Goal: Task Accomplishment & Management: Complete application form

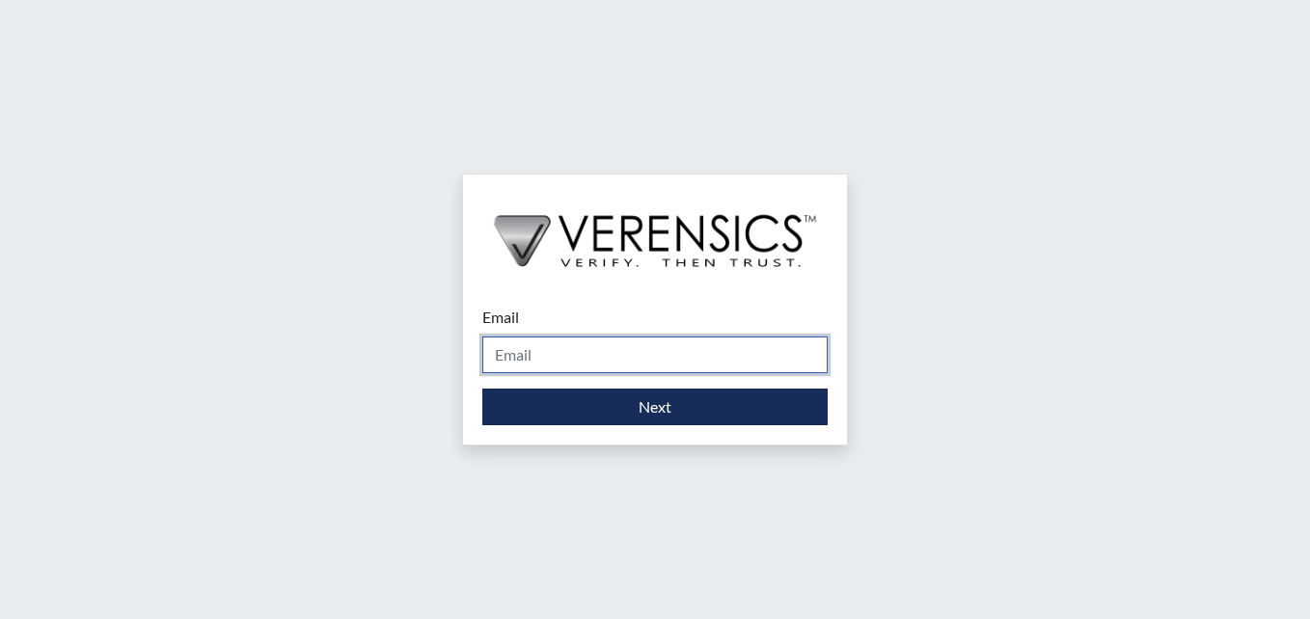
click at [547, 370] on input "Email" at bounding box center [654, 355] width 345 height 37
type input "asti.green@gdc.ga.gov"
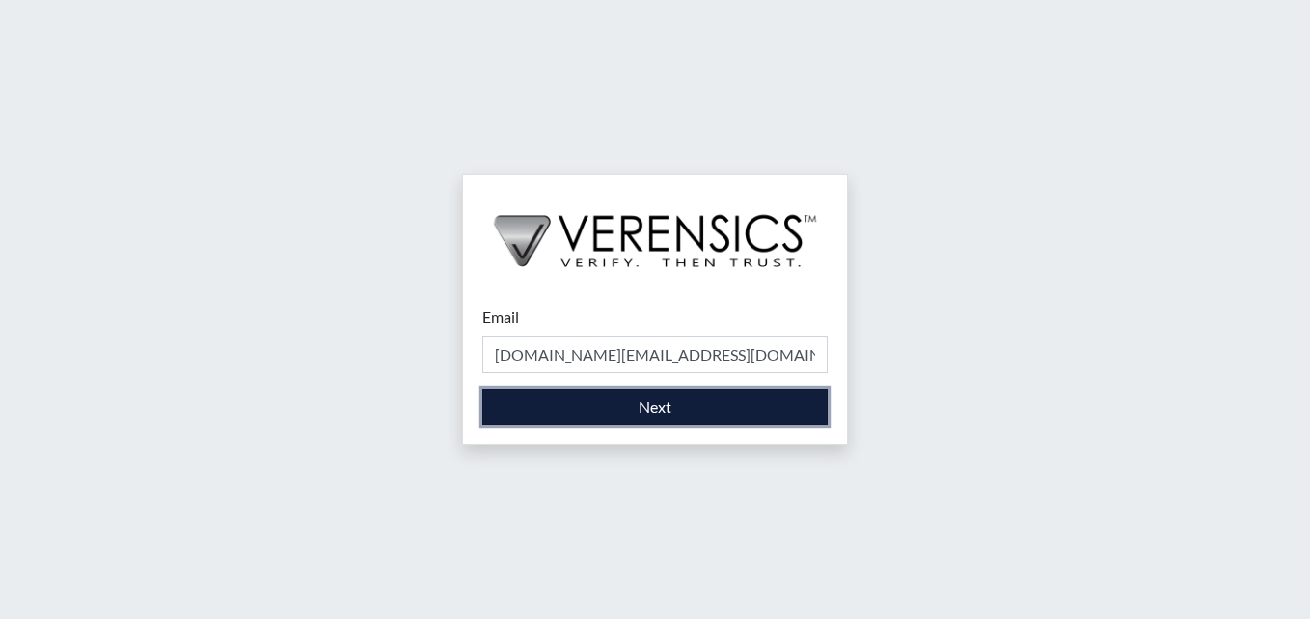
click at [672, 404] on button "Next" at bounding box center [654, 407] width 345 height 37
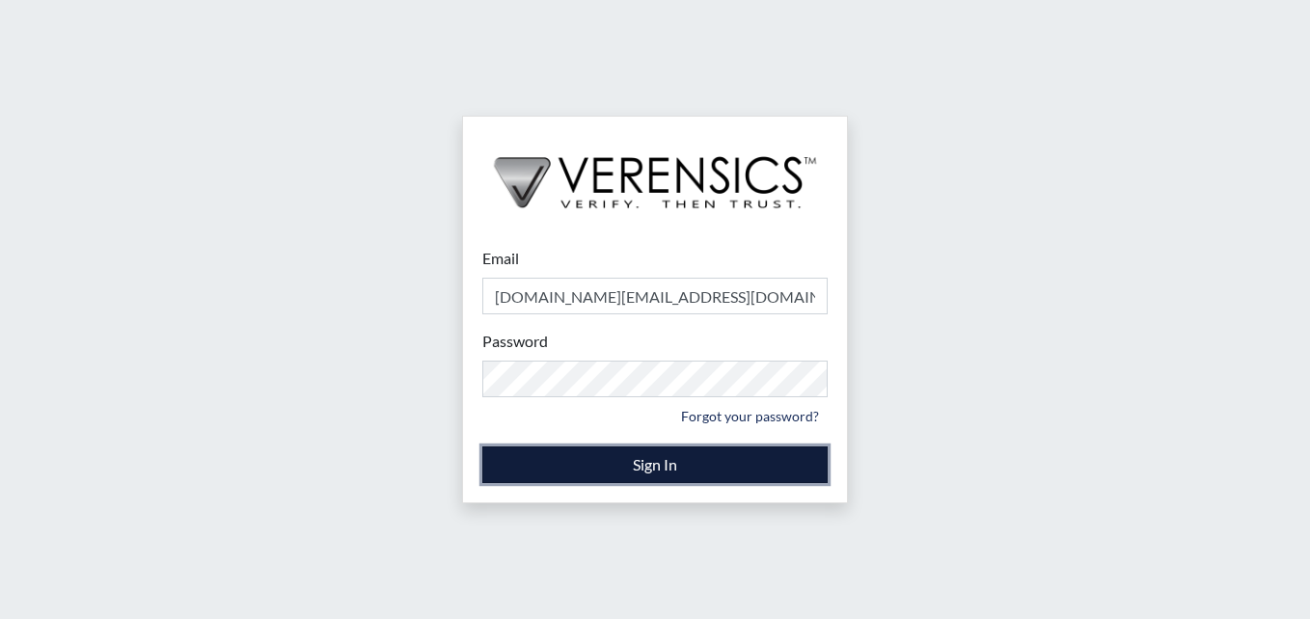
click at [647, 450] on button "Sign In" at bounding box center [654, 465] width 345 height 37
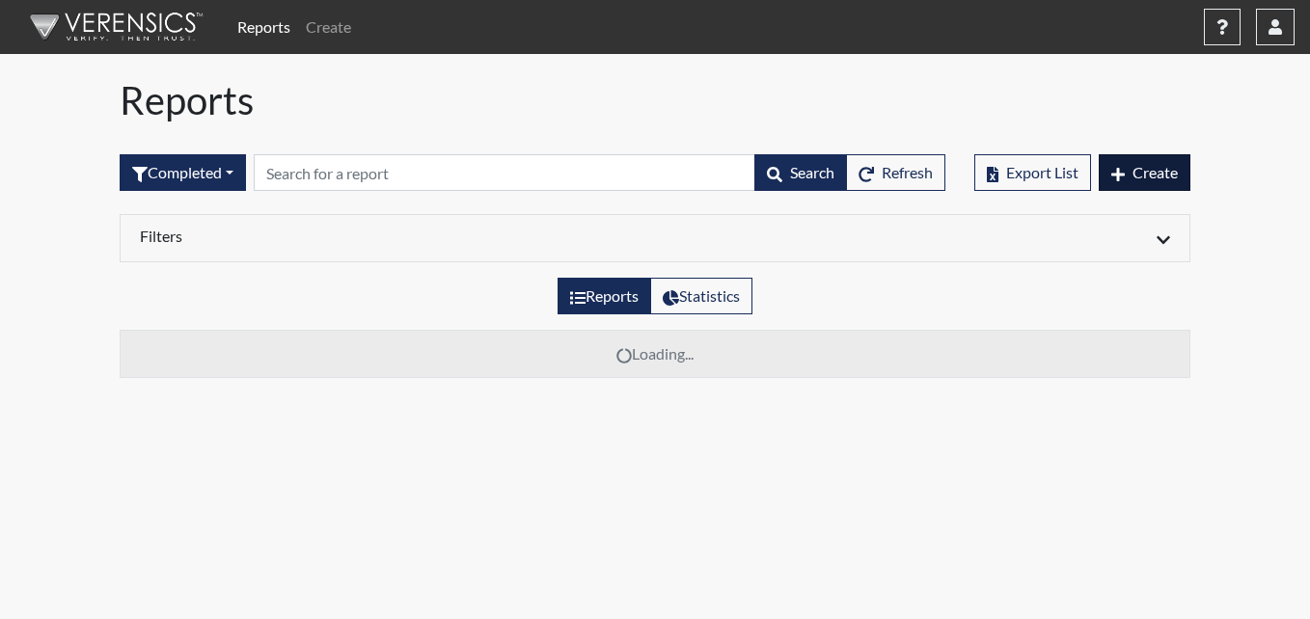
drag, startPoint x: 1188, startPoint y: 179, endPoint x: 1150, endPoint y: 180, distance: 38.6
click at [1156, 182] on div "Export List Create" at bounding box center [1082, 172] width 245 height 83
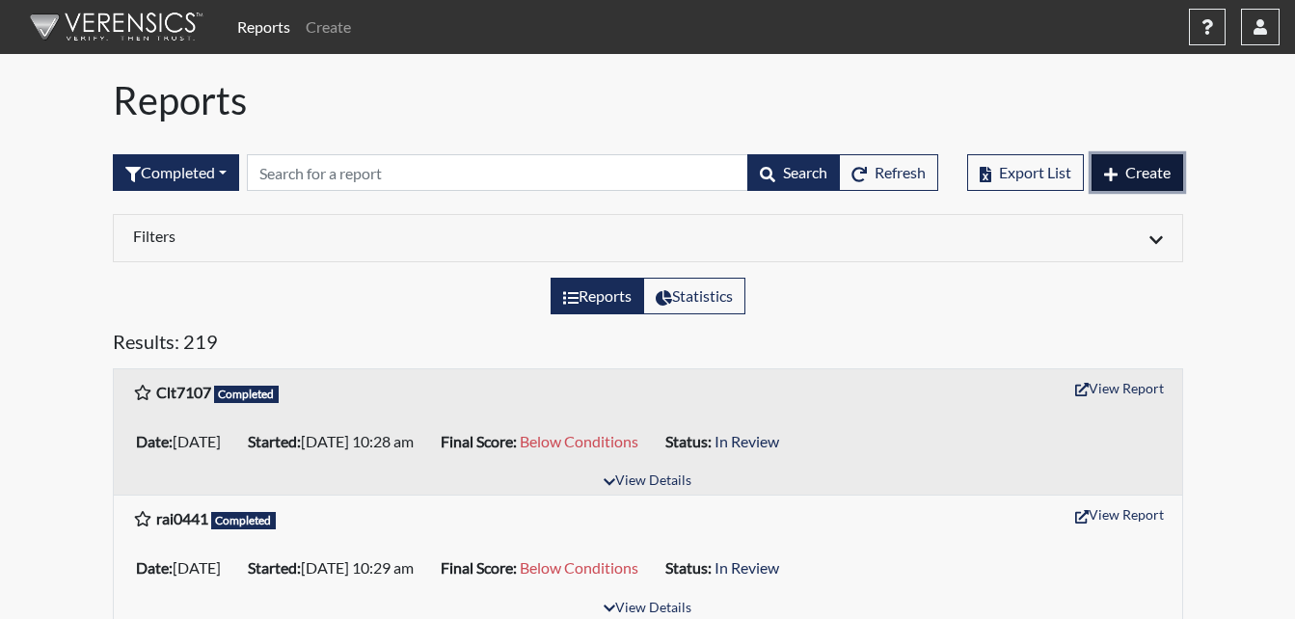
click at [1150, 180] on span "Create" at bounding box center [1148, 172] width 45 height 18
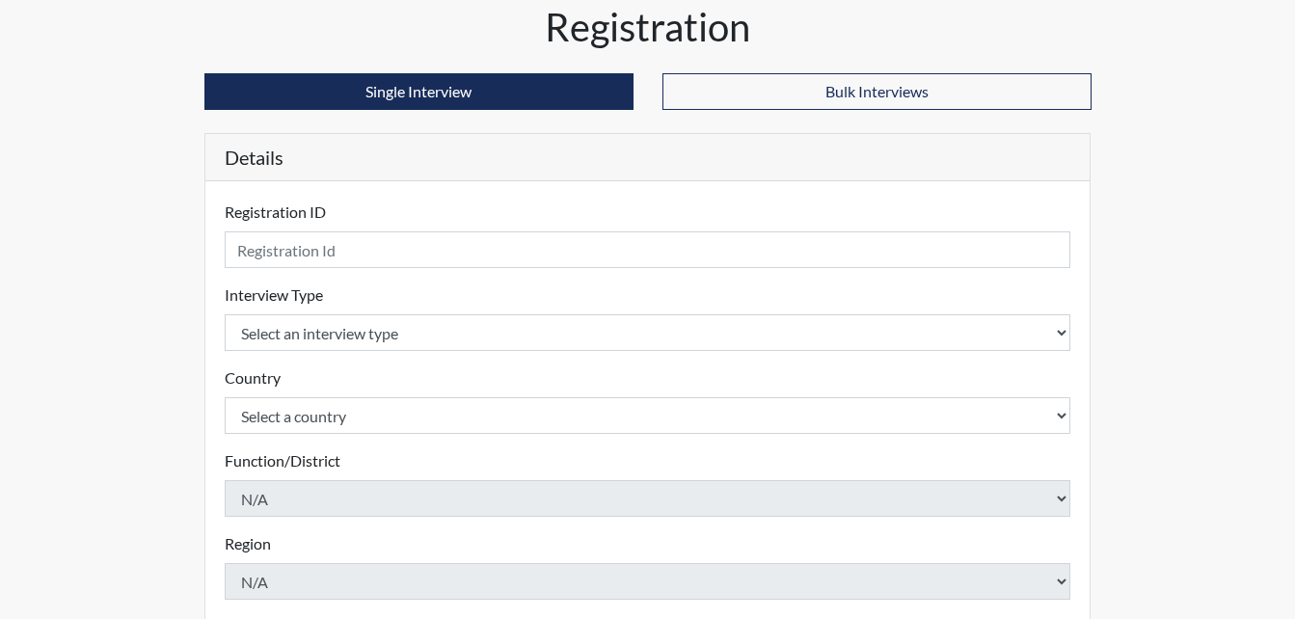
scroll to position [193, 0]
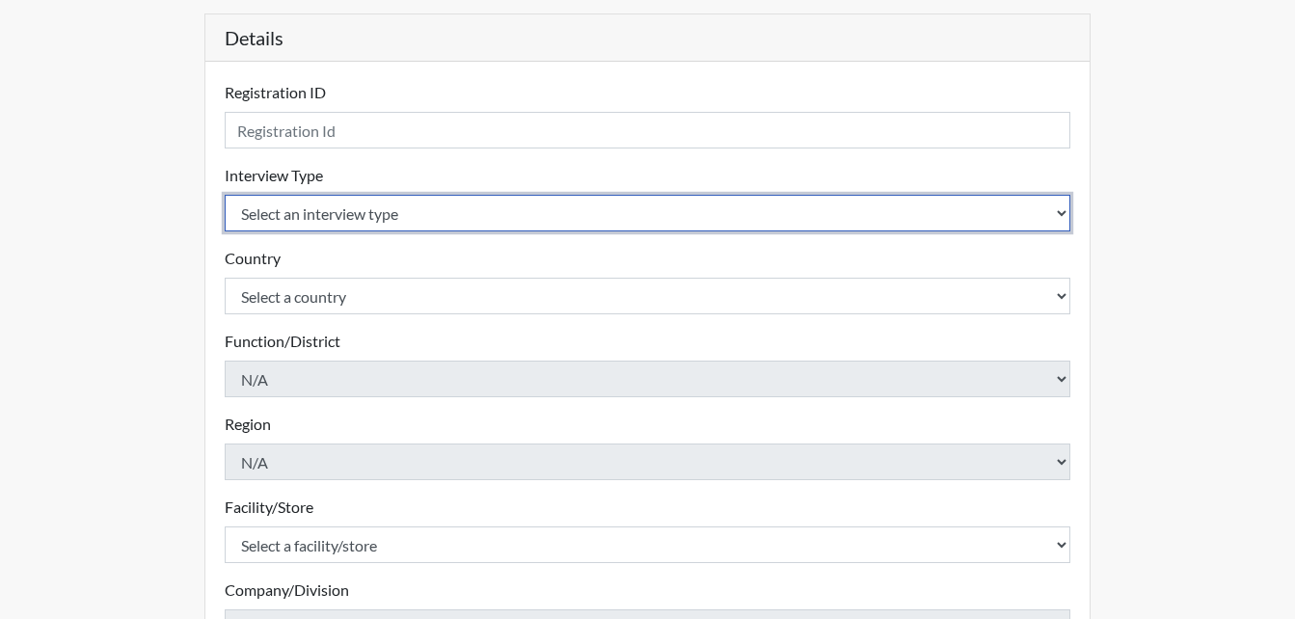
click at [390, 197] on select "Select an interview type Corrections Pre-Employment" at bounding box center [648, 213] width 847 height 37
select select "ff733e93-e1bf-11ea-9c9f-0eff0cf7eb8f"
click at [225, 195] on select "Select an interview type Corrections Pre-Employment" at bounding box center [648, 213] width 847 height 37
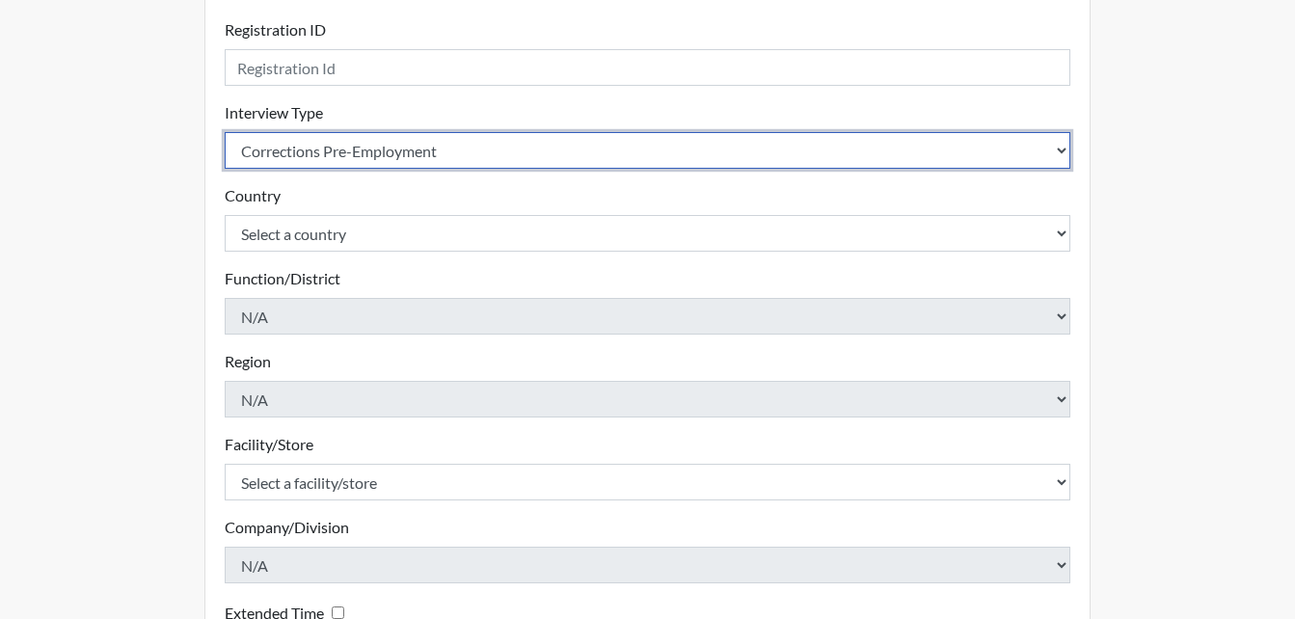
scroll to position [289, 0]
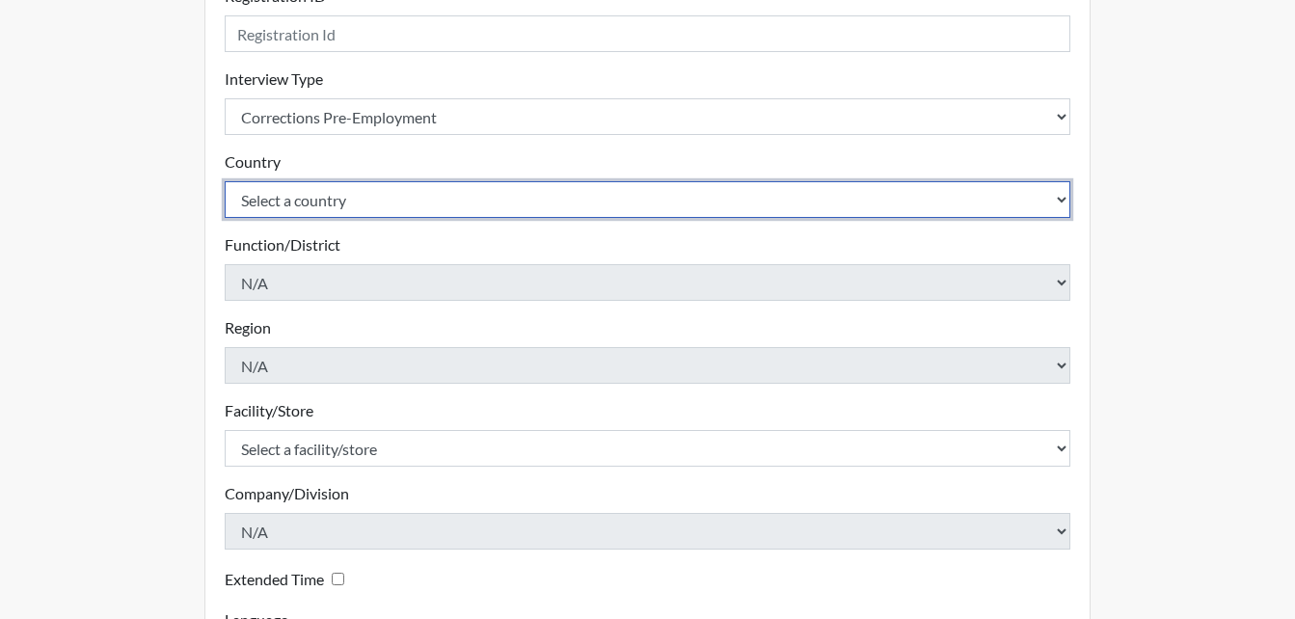
click at [333, 196] on select "Select a country United States Mexico" at bounding box center [648, 199] width 847 height 37
click at [329, 186] on select "Select a country United States Mexico" at bounding box center [648, 199] width 847 height 37
select select "united-states-of-america"
click at [225, 181] on select "Select a country United States Mexico" at bounding box center [648, 199] width 847 height 37
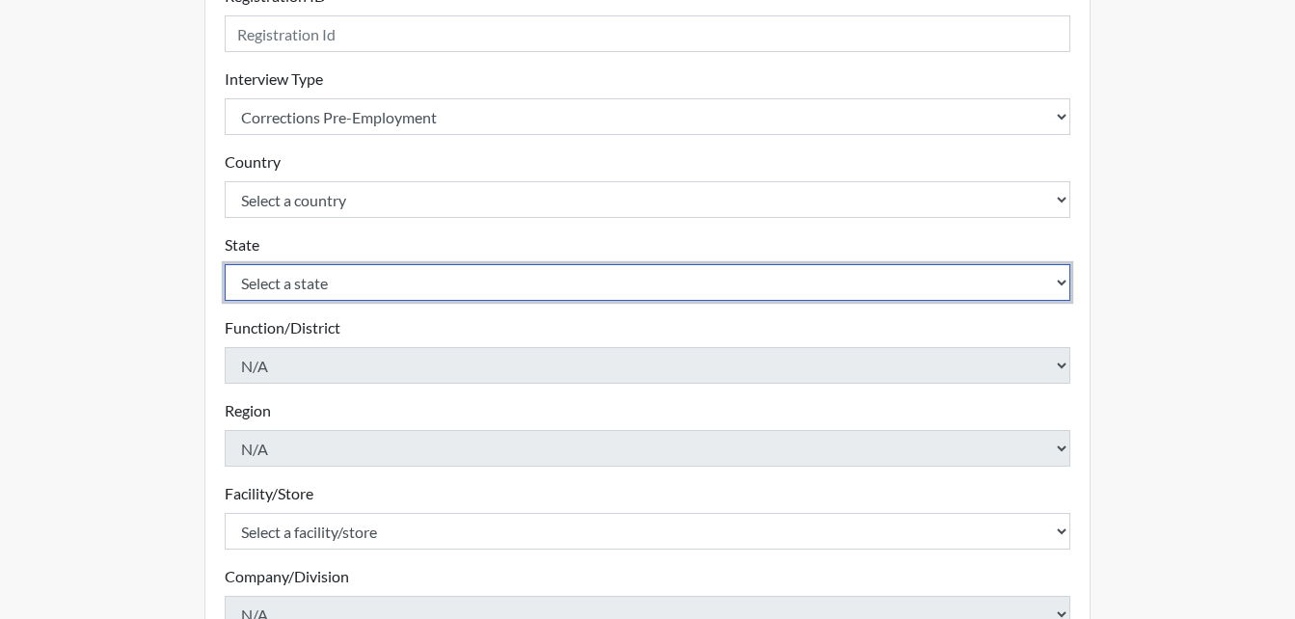
click at [320, 283] on select "Select a state Alabama Alaska Arizona Arkansas California Colorado Connecticut …" at bounding box center [648, 282] width 847 height 37
select select "GA"
click at [225, 264] on select "Select a state Alabama Alaska Arizona Arkansas California Colorado Connecticut …" at bounding box center [648, 282] width 847 height 37
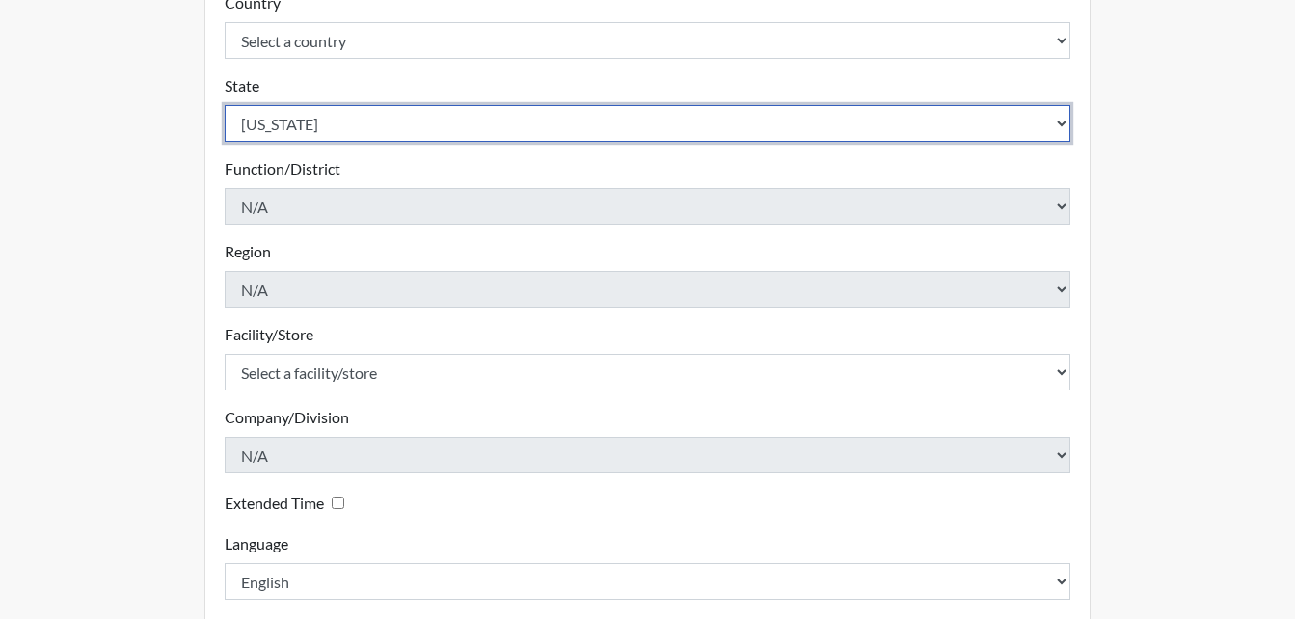
scroll to position [482, 0]
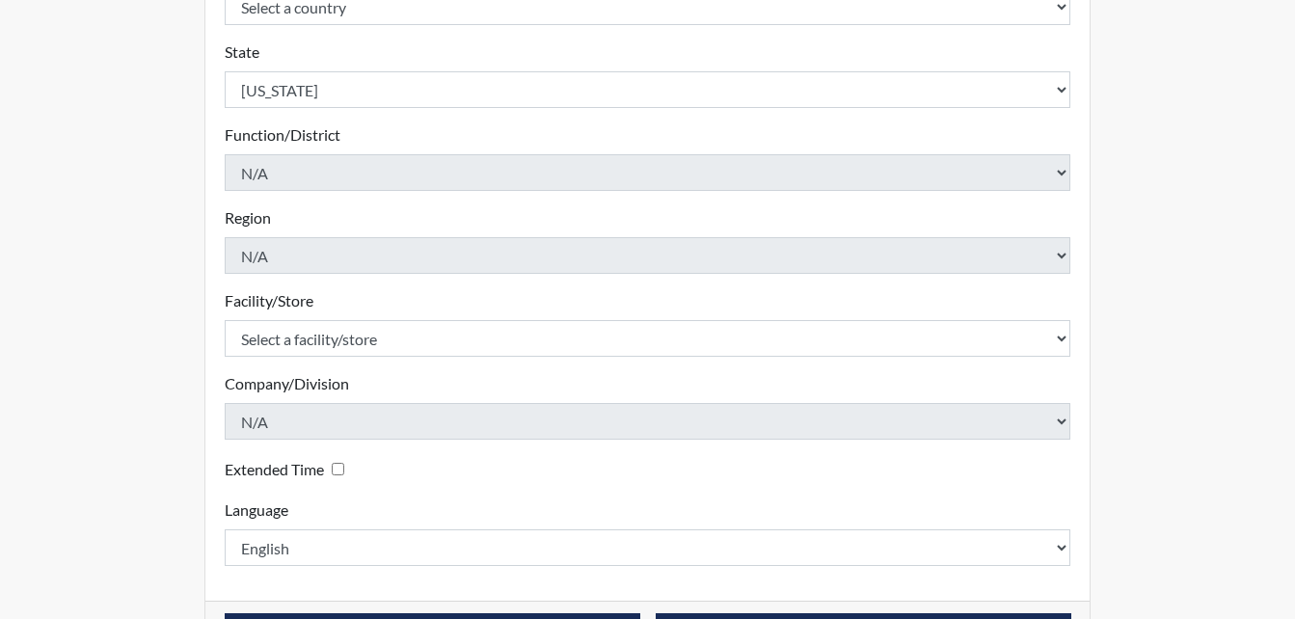
drag, startPoint x: 325, startPoint y: 316, endPoint x: 326, endPoint y: 342, distance: 26.1
click at [326, 326] on div "Facility/Store Select a facility/store Bleckley PDC Pulaski SP Please select a …" at bounding box center [648, 323] width 847 height 68
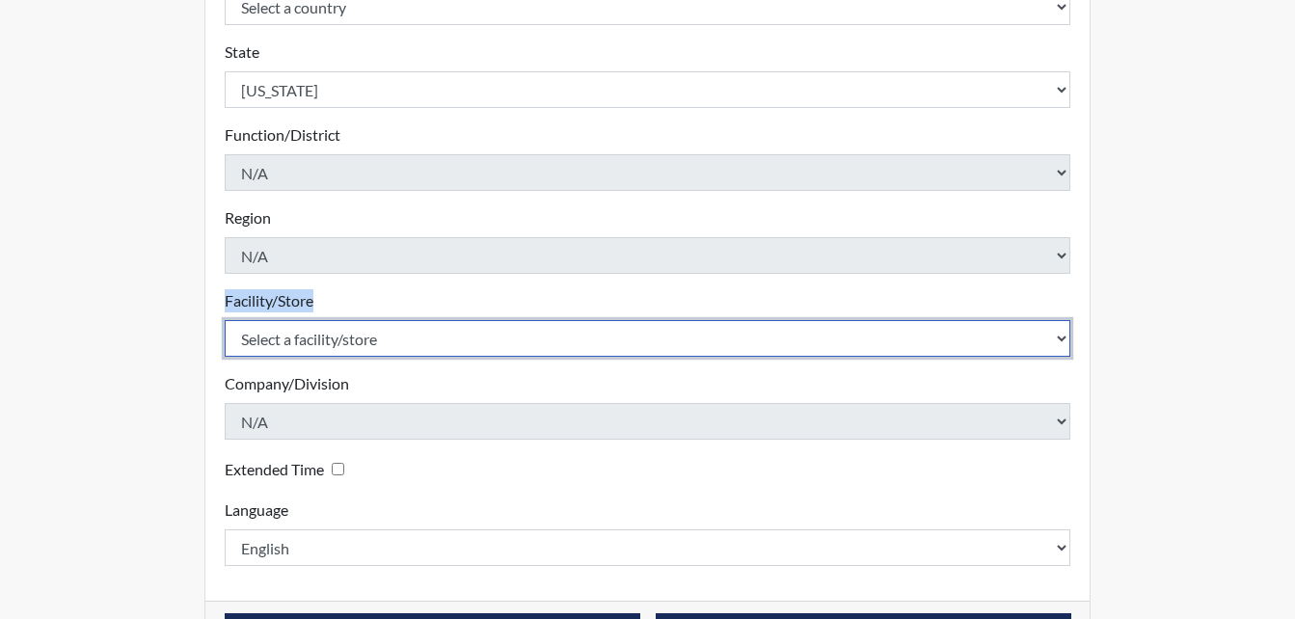
click at [326, 342] on select "Select a facility/store Bleckley PDC Pulaski SP" at bounding box center [648, 338] width 847 height 37
select select "07d467a1-a762-4c04-a0fd-01b52b78d04c"
click at [225, 320] on select "Select a facility/store Bleckley PDC Pulaski SP" at bounding box center [648, 338] width 847 height 37
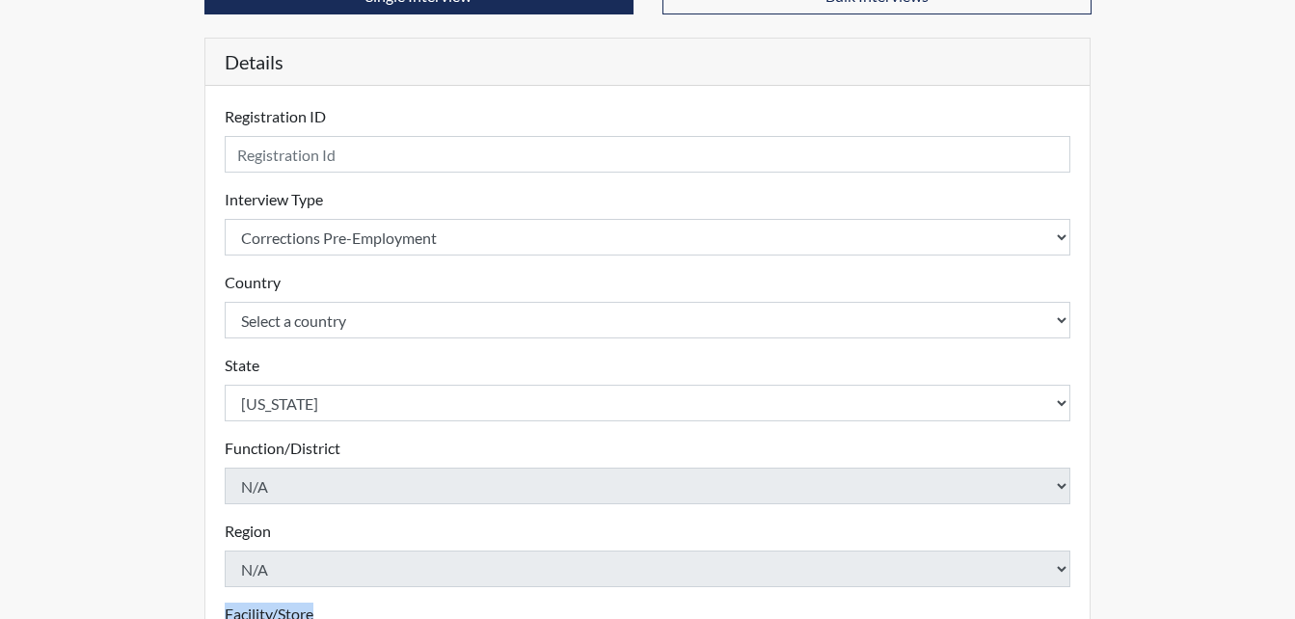
scroll to position [163, 0]
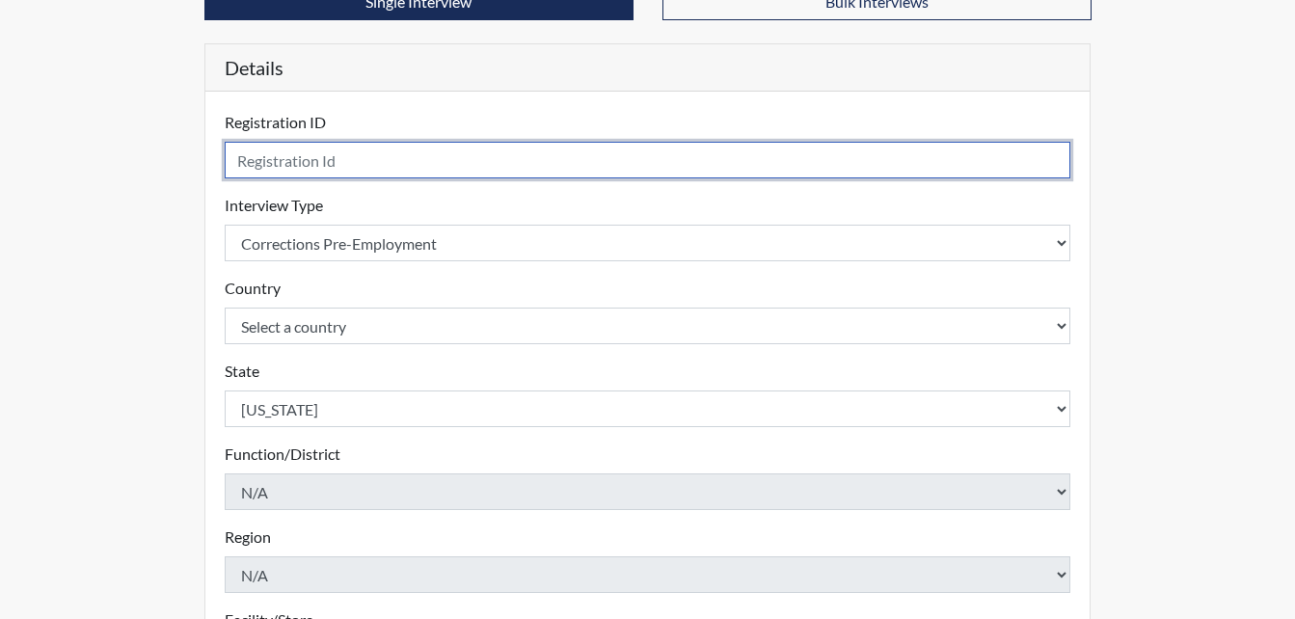
click at [249, 171] on input "text" at bounding box center [648, 160] width 847 height 37
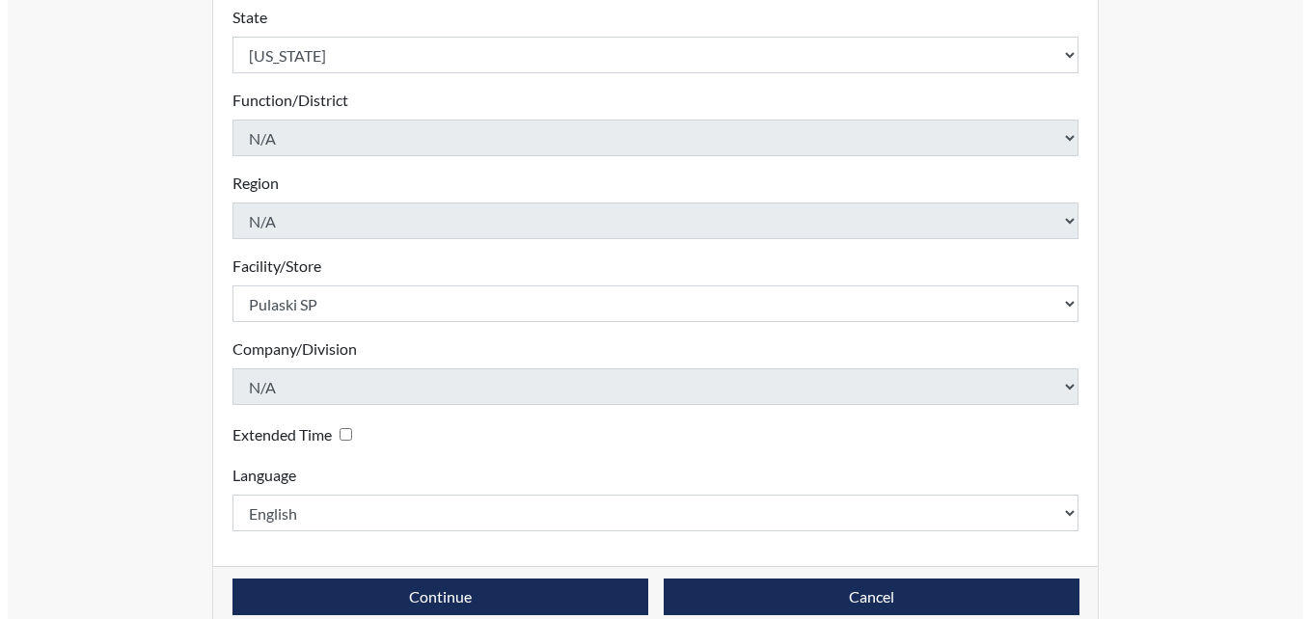
scroll to position [549, 0]
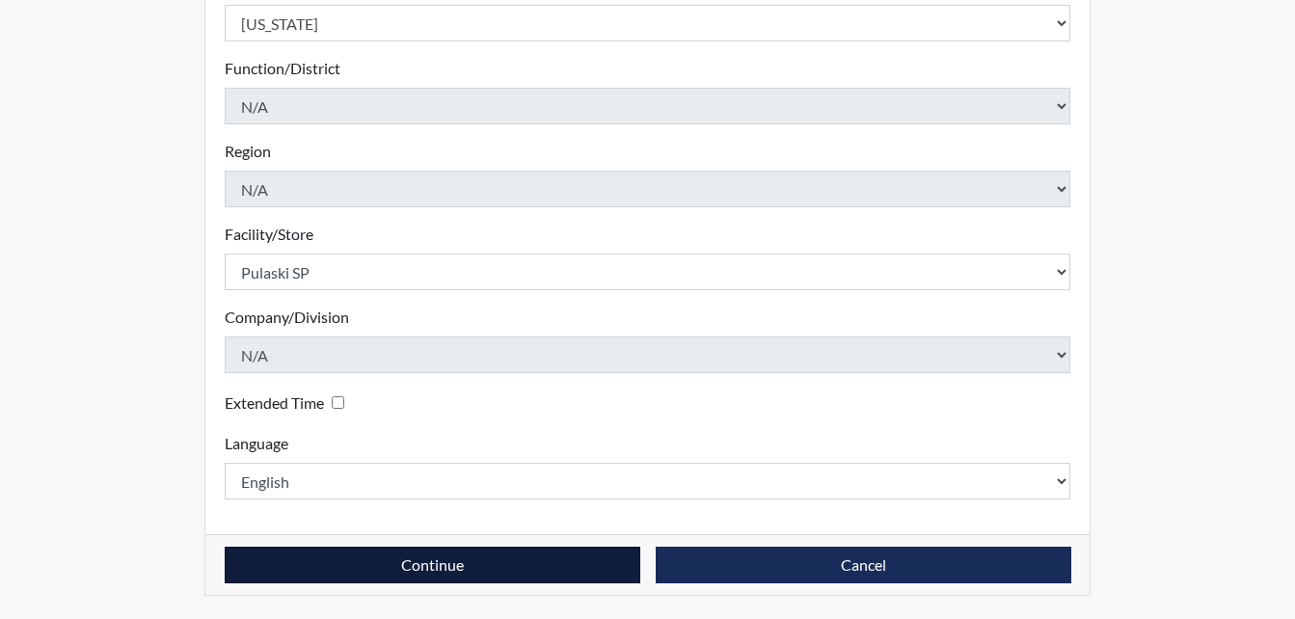
type input "kst2258"
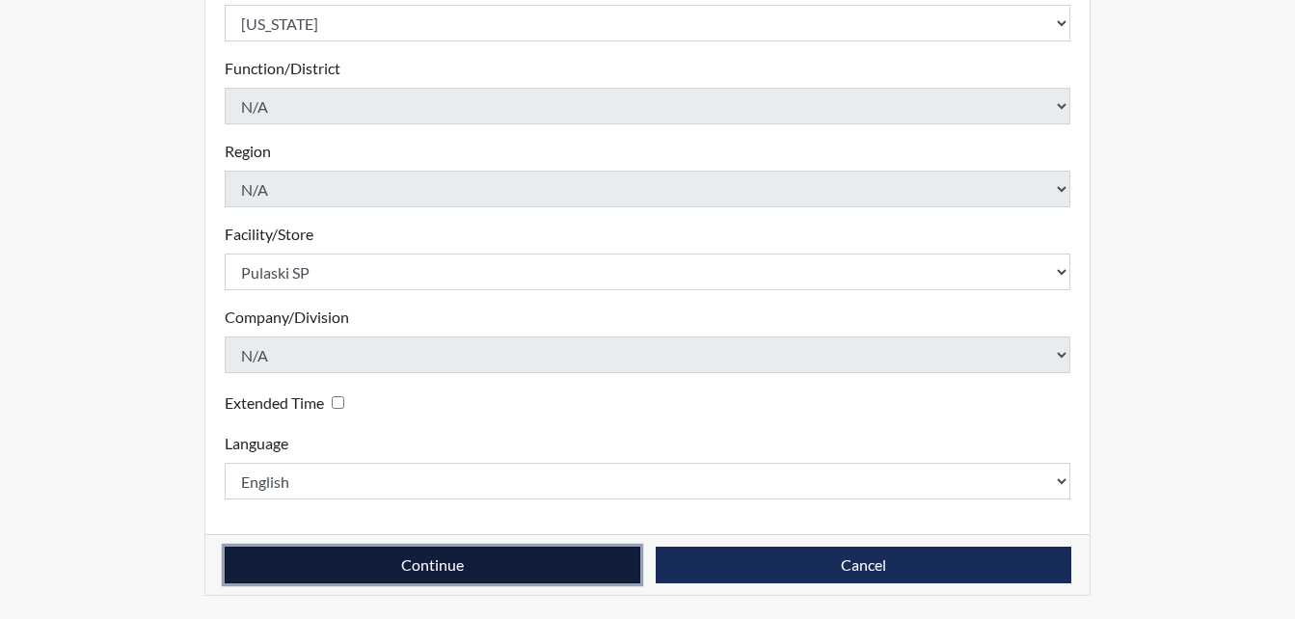
click at [534, 569] on button "Continue" at bounding box center [433, 565] width 416 height 37
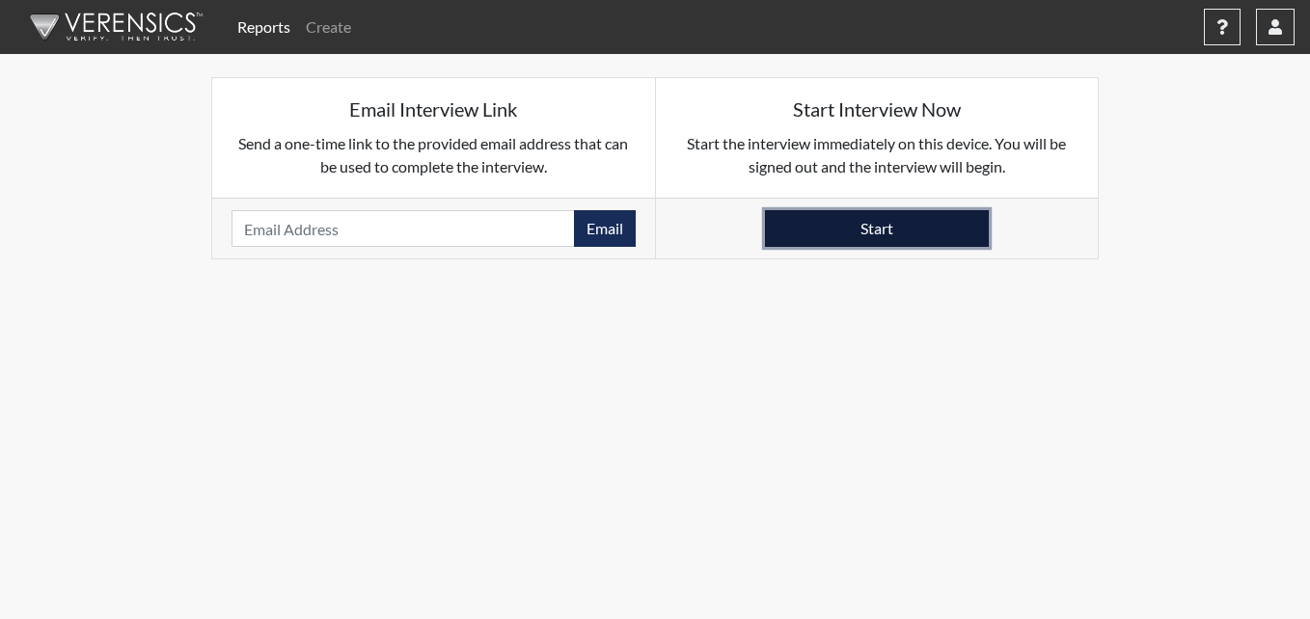
click at [911, 229] on button "Start" at bounding box center [877, 228] width 224 height 37
